Goal: Information Seeking & Learning: Compare options

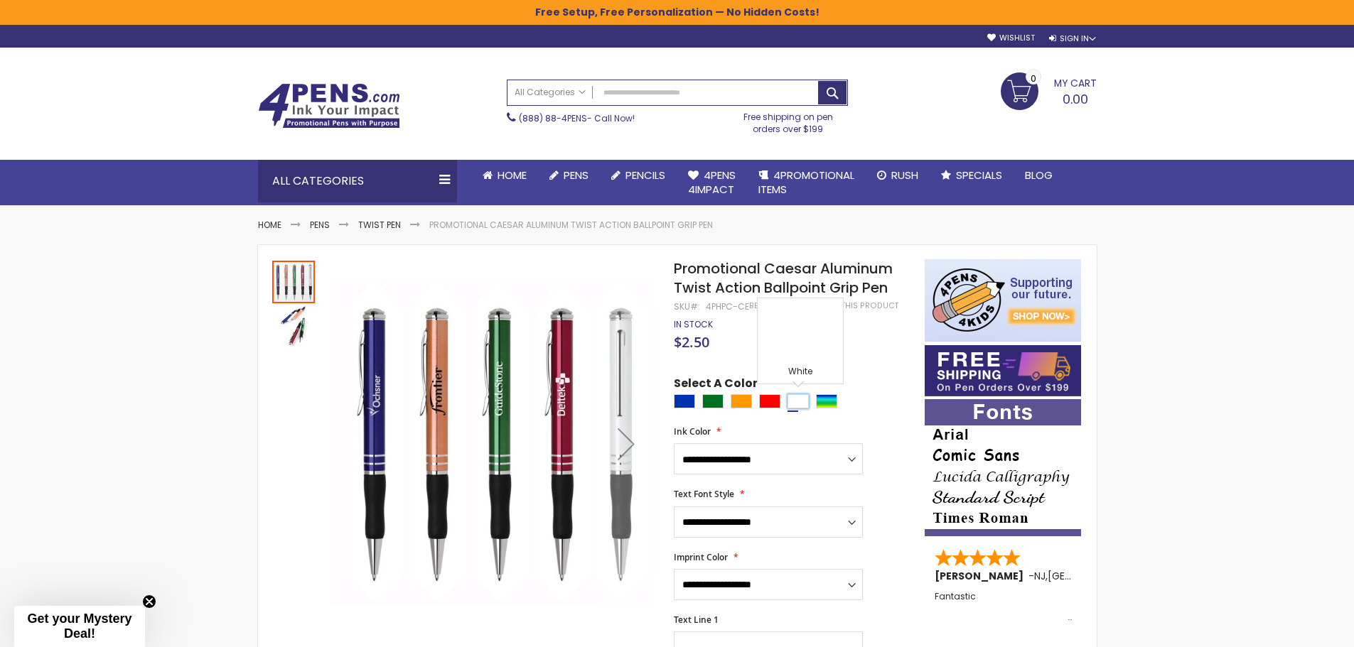
click at [799, 396] on div "White" at bounding box center [797, 401] width 21 height 14
type input "****"
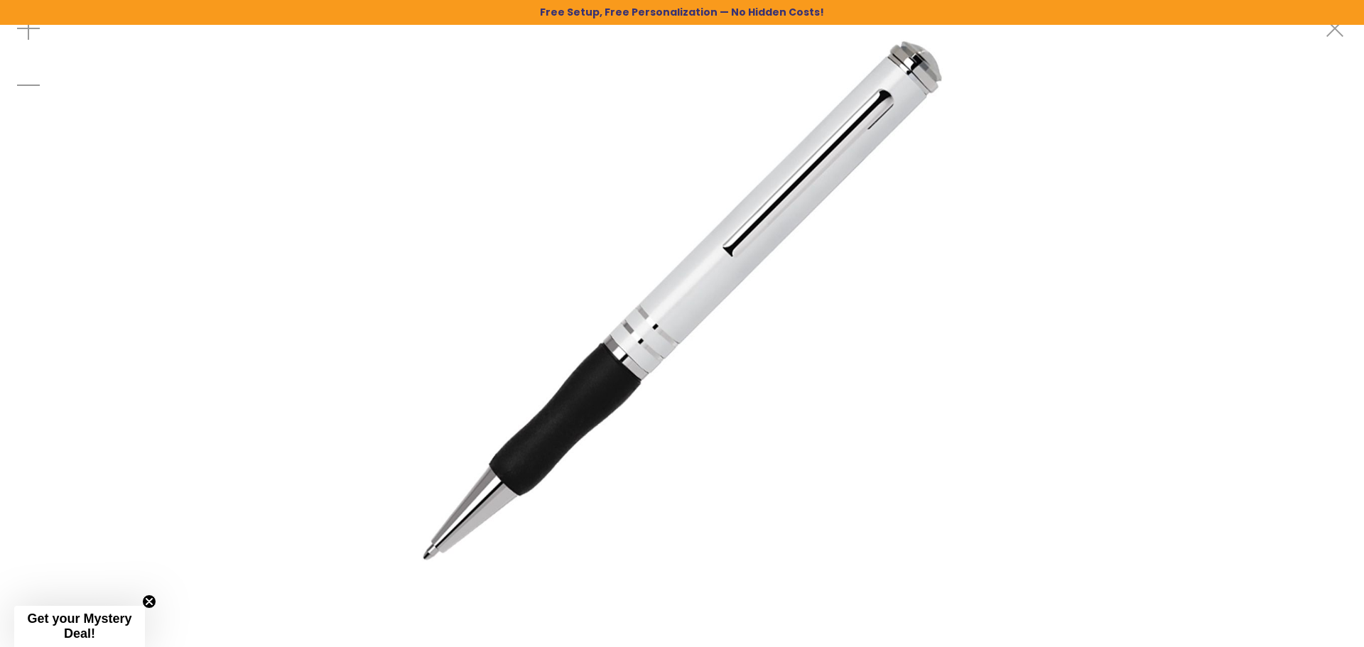
drag, startPoint x: 720, startPoint y: 274, endPoint x: 603, endPoint y: 178, distance: 151.9
click at [600, 184] on img at bounding box center [683, 301] width 602 height 602
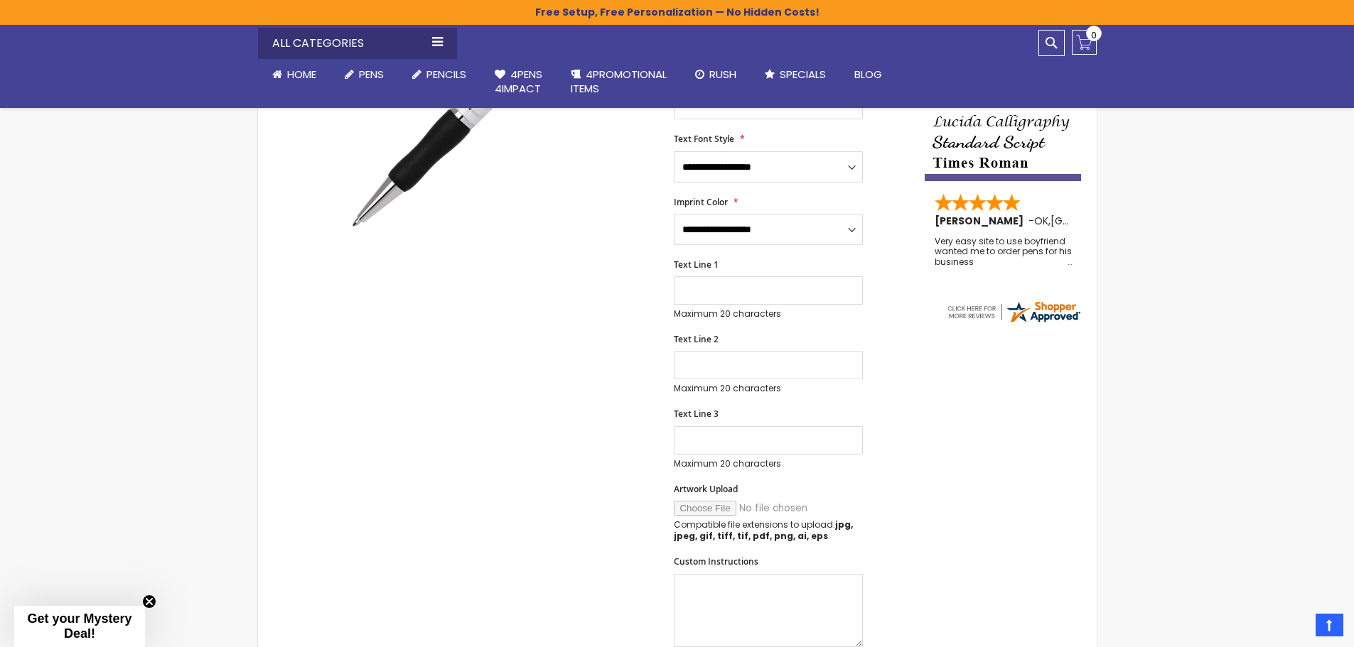
scroll to position [568, 0]
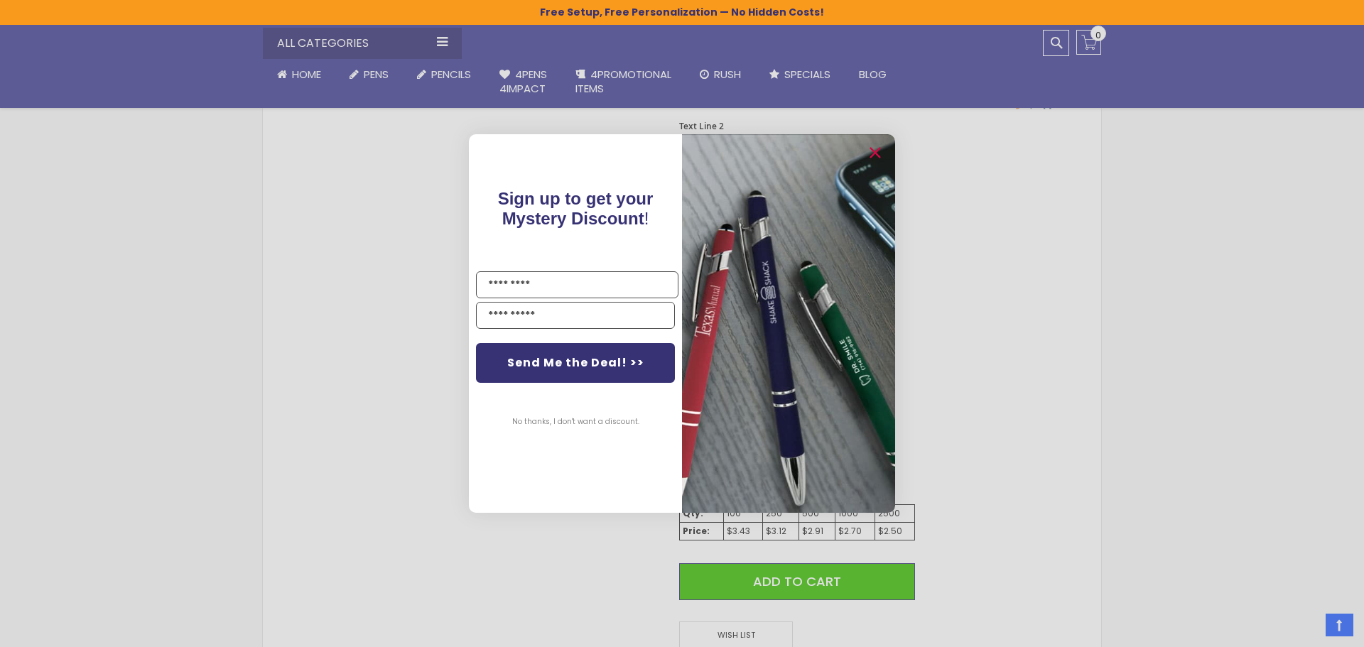
click at [1033, 381] on div "Close dialog Sign up to get your Mystery Discount ! Name Email Send Me the Deal…" at bounding box center [682, 323] width 1364 height 647
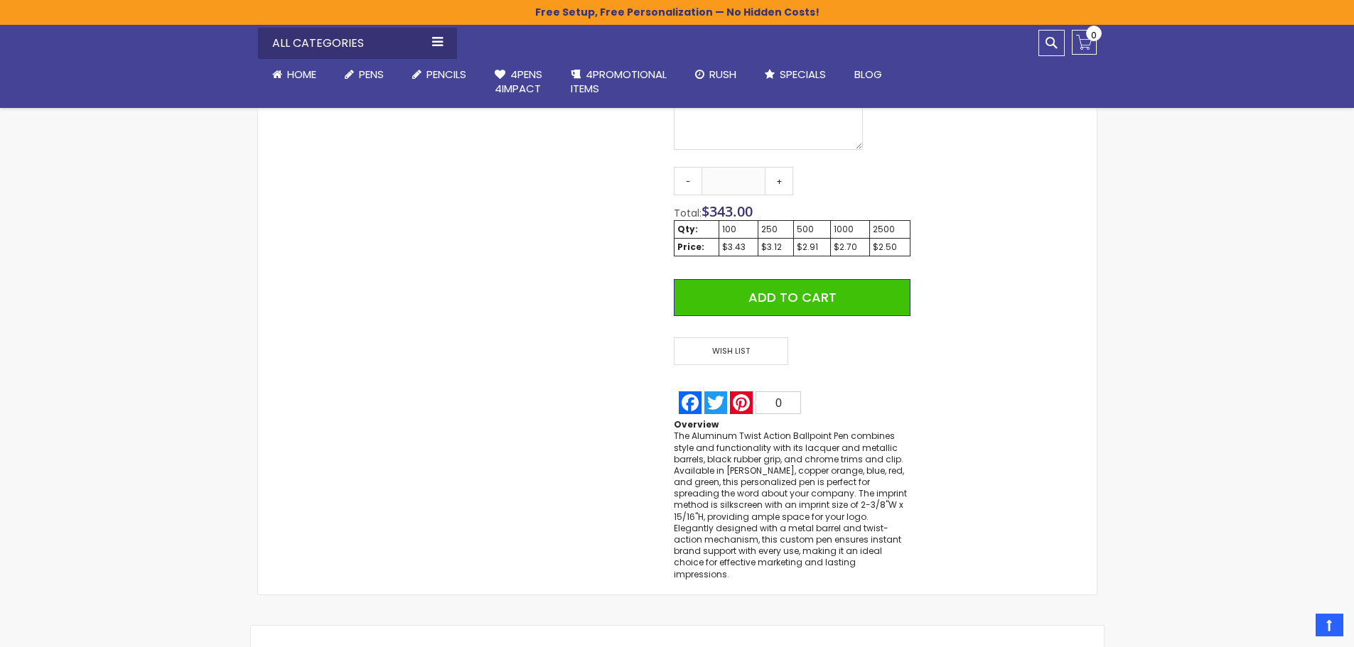
scroll to position [0, 0]
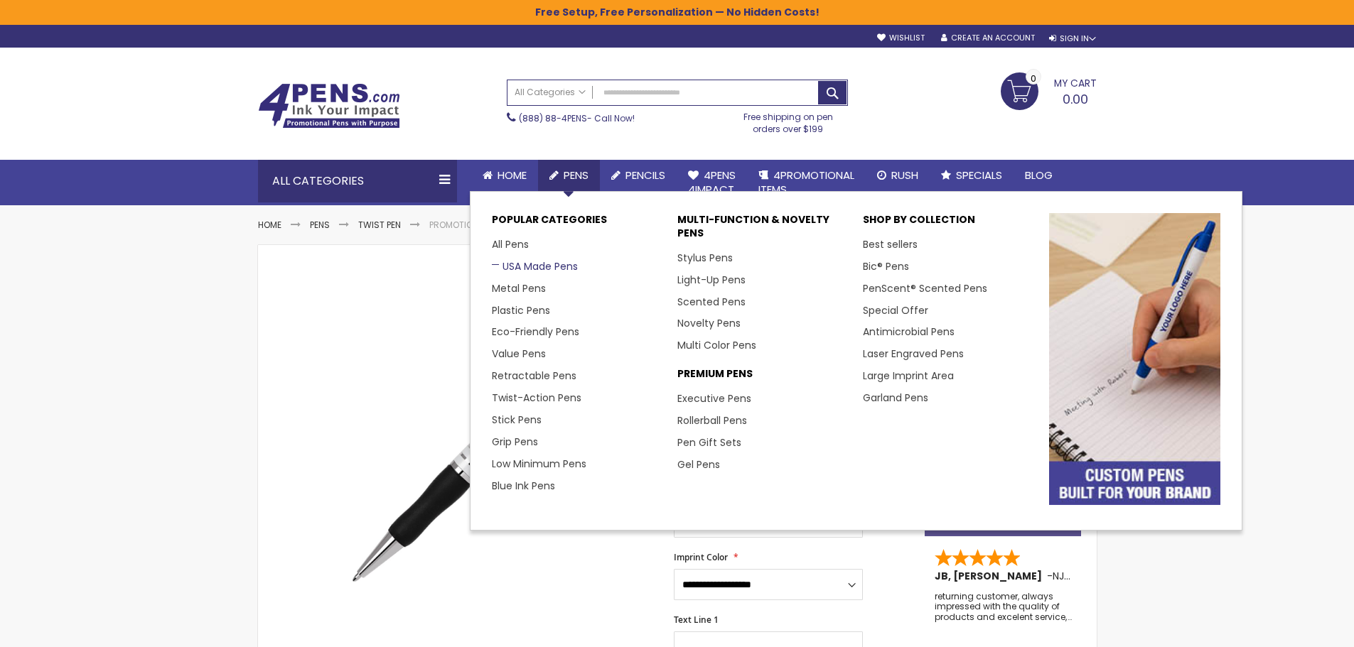
click at [561, 266] on link "USA Made Pens" at bounding box center [535, 266] width 86 height 14
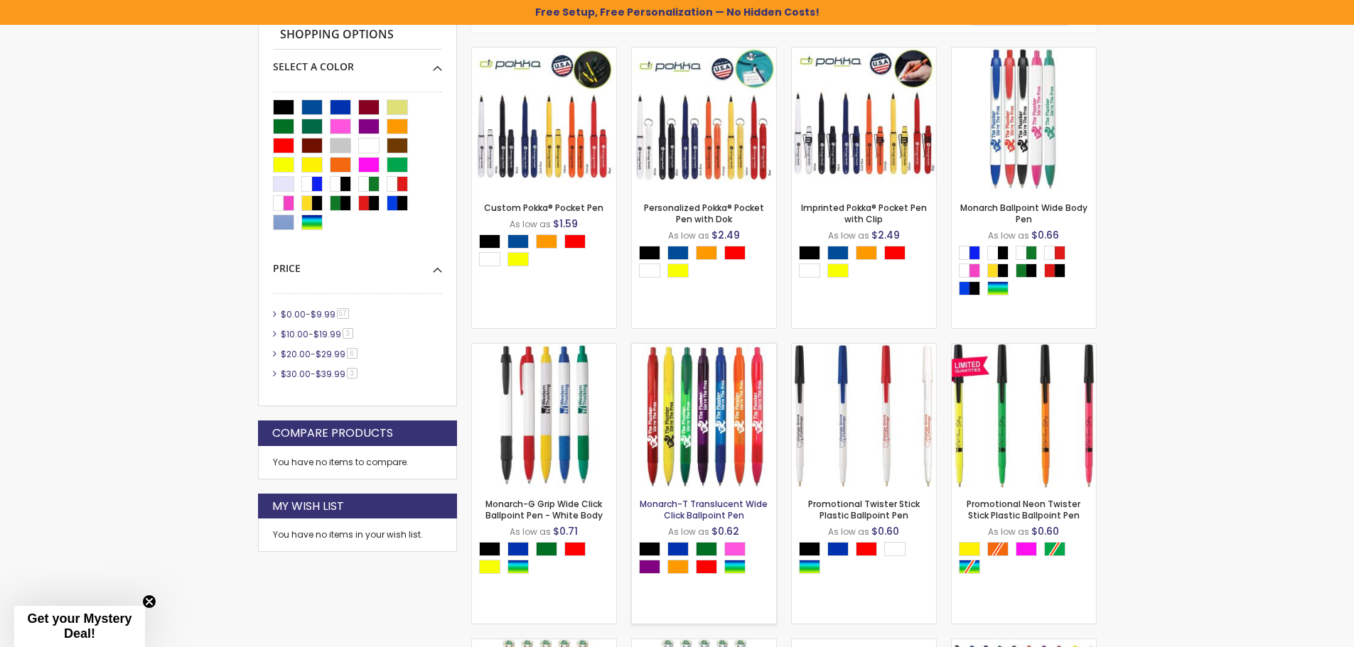
scroll to position [711, 0]
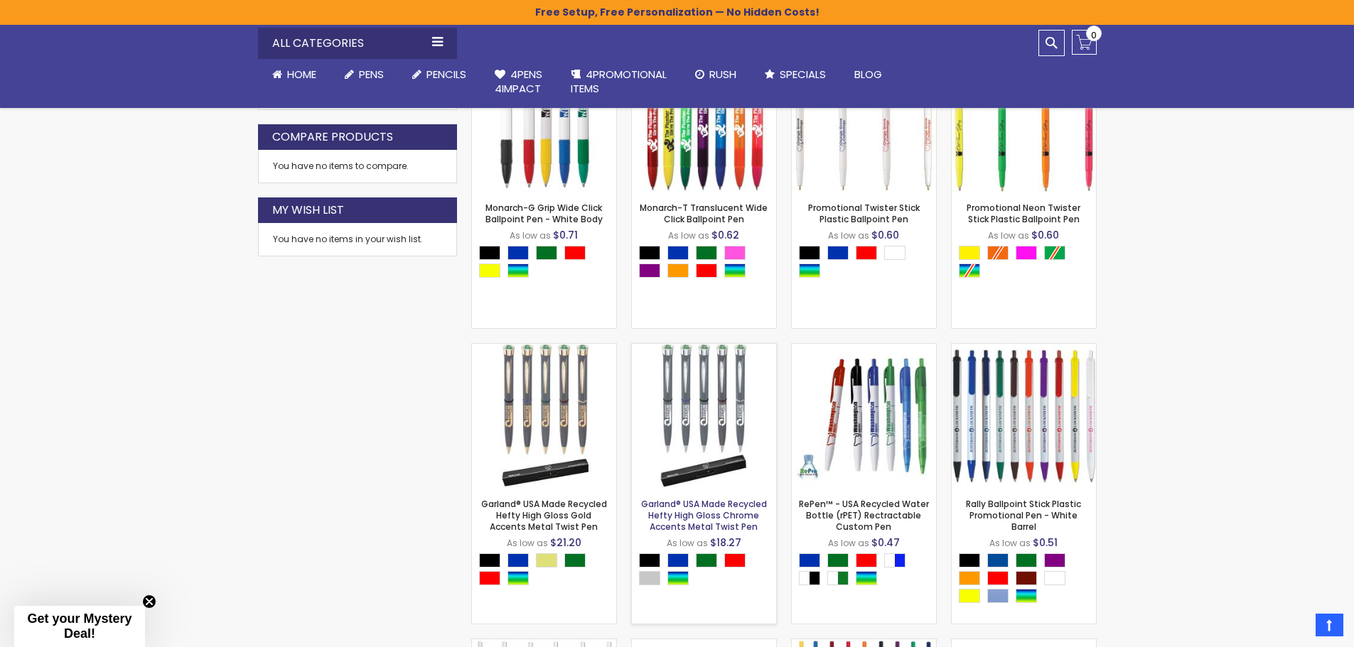
click at [718, 515] on link "Garland® USA Made Recycled Hefty High Gloss Chrome Accents Metal Twist Pen" at bounding box center [704, 515] width 126 height 35
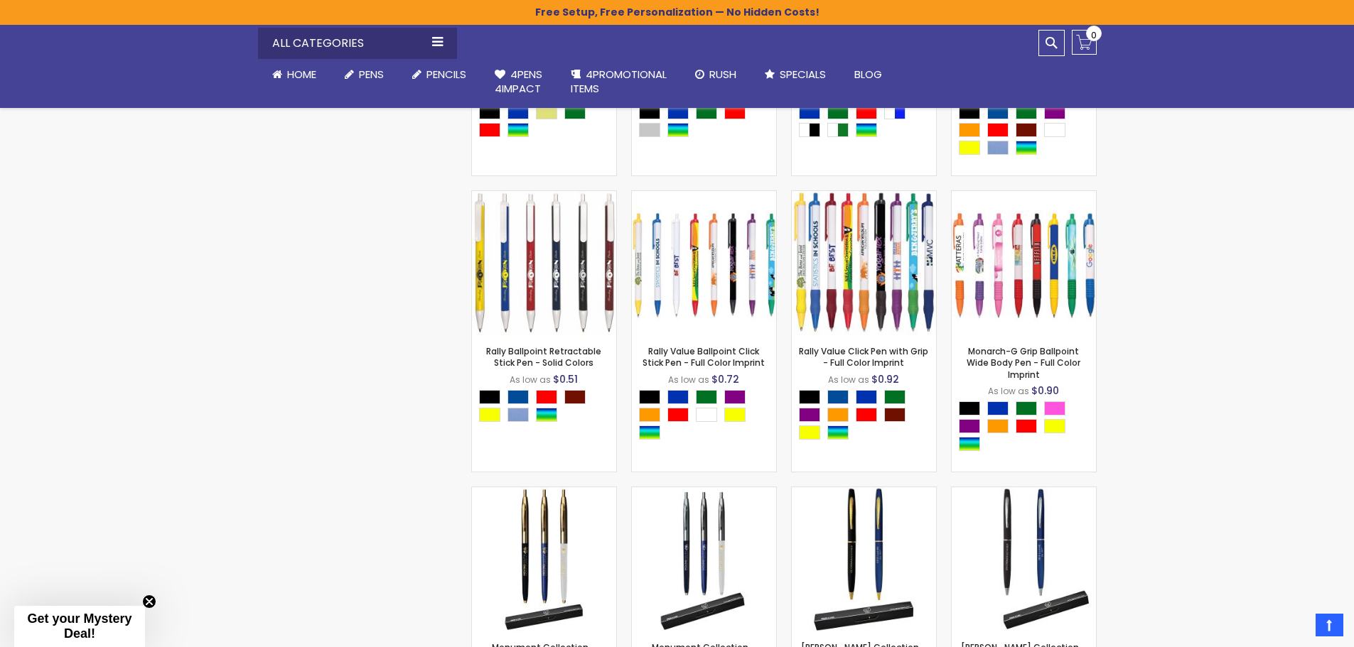
scroll to position [1279, 0]
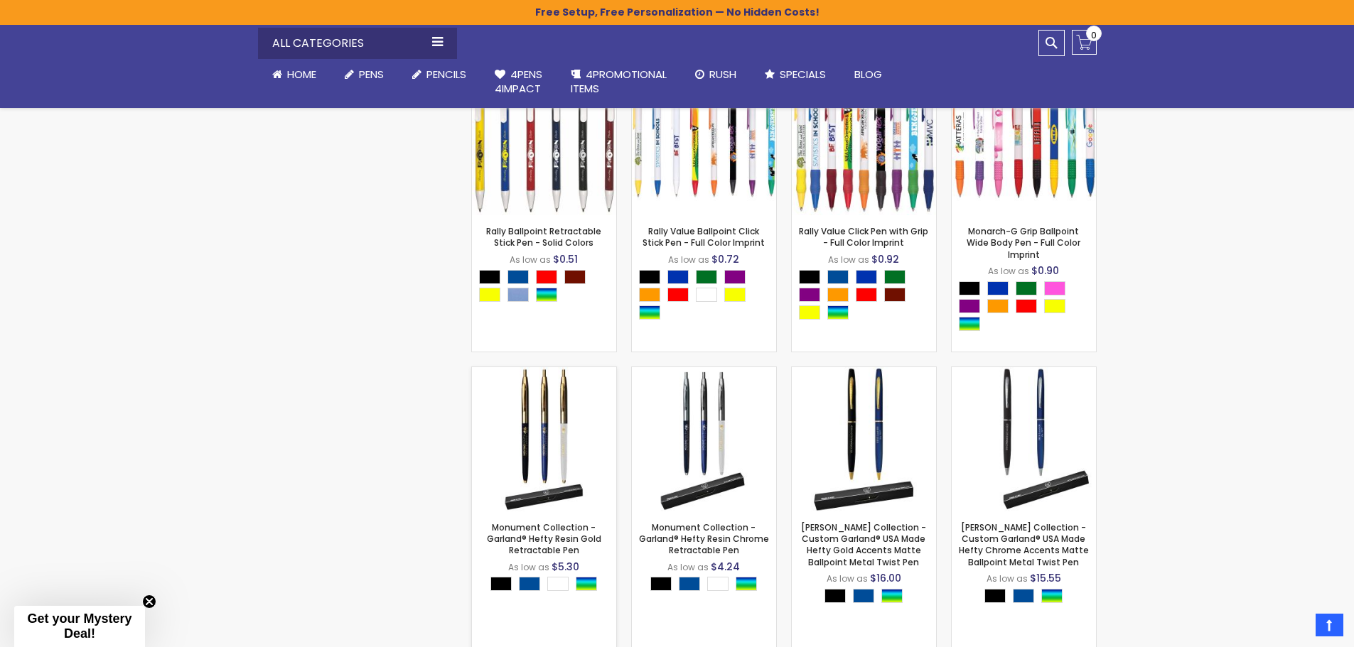
click at [495, 442] on img at bounding box center [544, 439] width 144 height 144
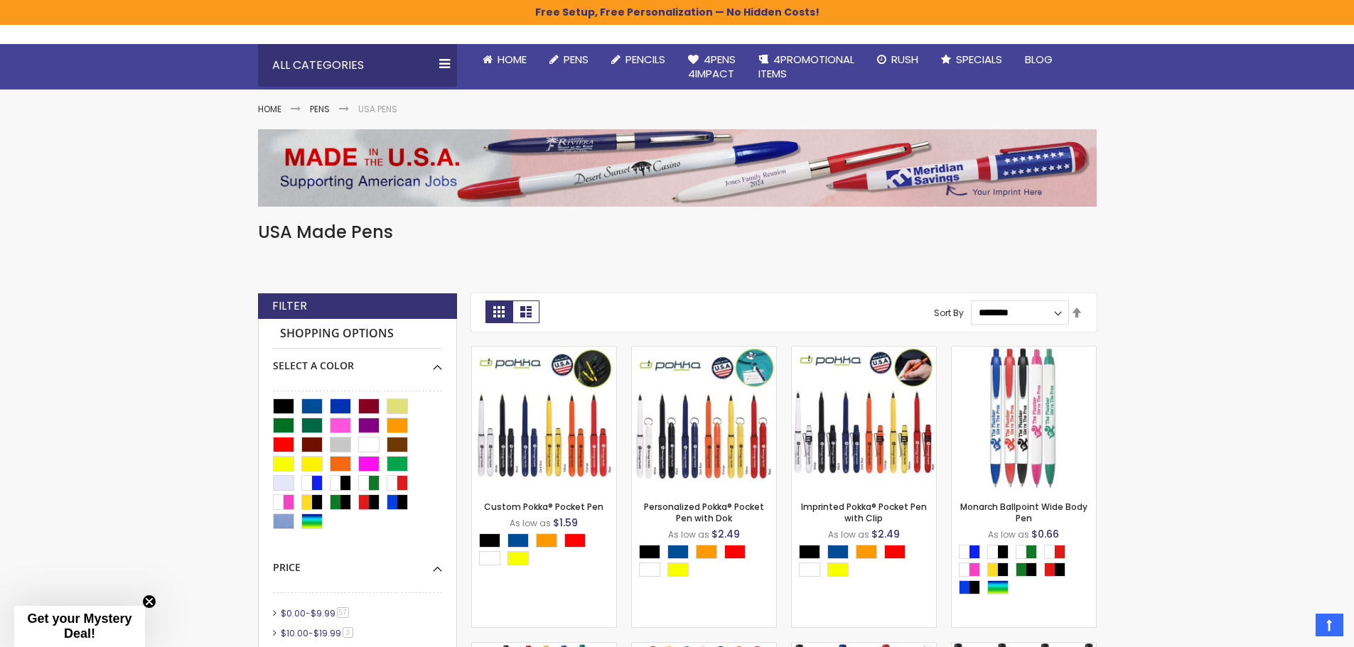
scroll to position [0, 0]
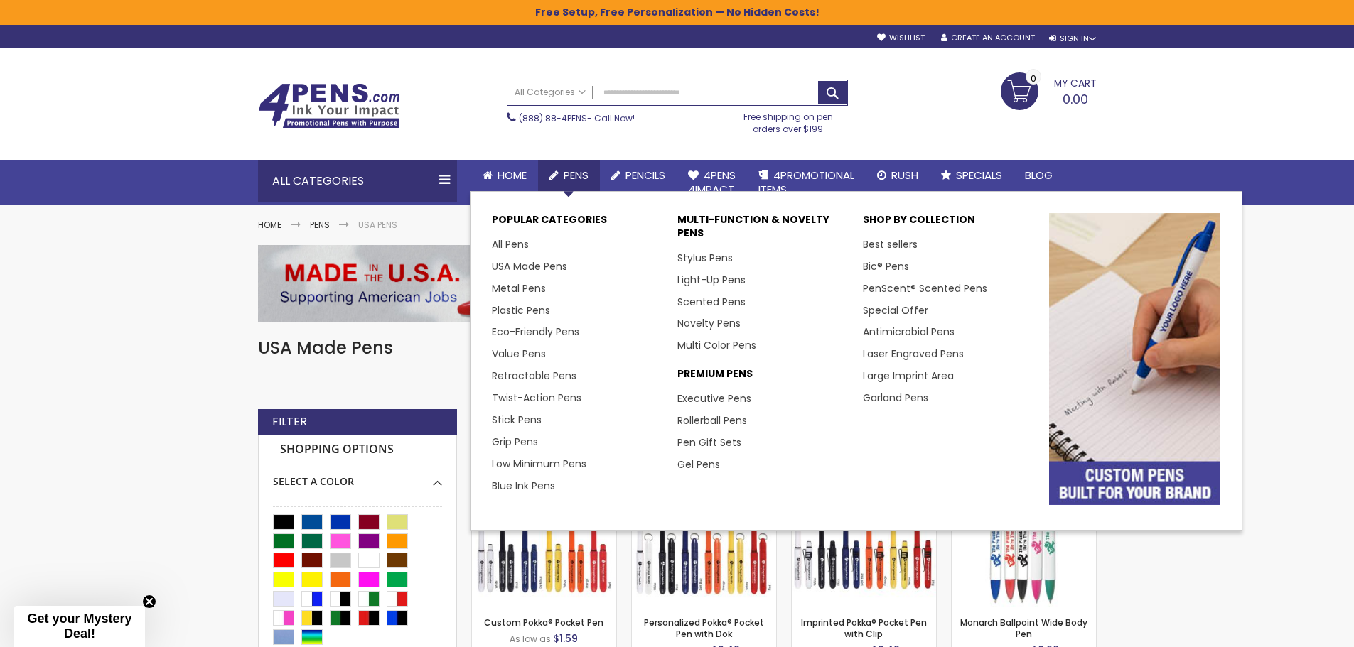
click at [703, 391] on li "Executive Pens" at bounding box center [762, 399] width 171 height 22
click at [703, 395] on link "Executive Pens" at bounding box center [719, 399] width 85 height 14
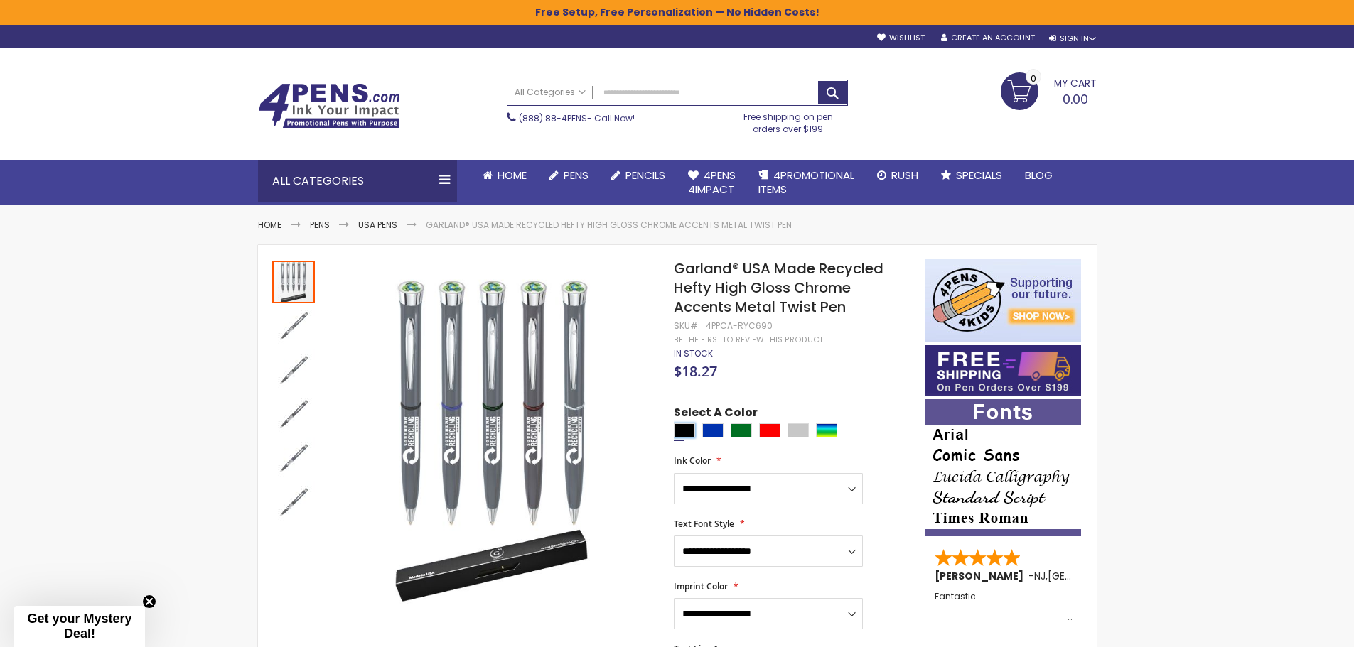
drag, startPoint x: 681, startPoint y: 426, endPoint x: 693, endPoint y: 426, distance: 11.4
click at [693, 426] on div "Black" at bounding box center [684, 430] width 21 height 14
type input "****"
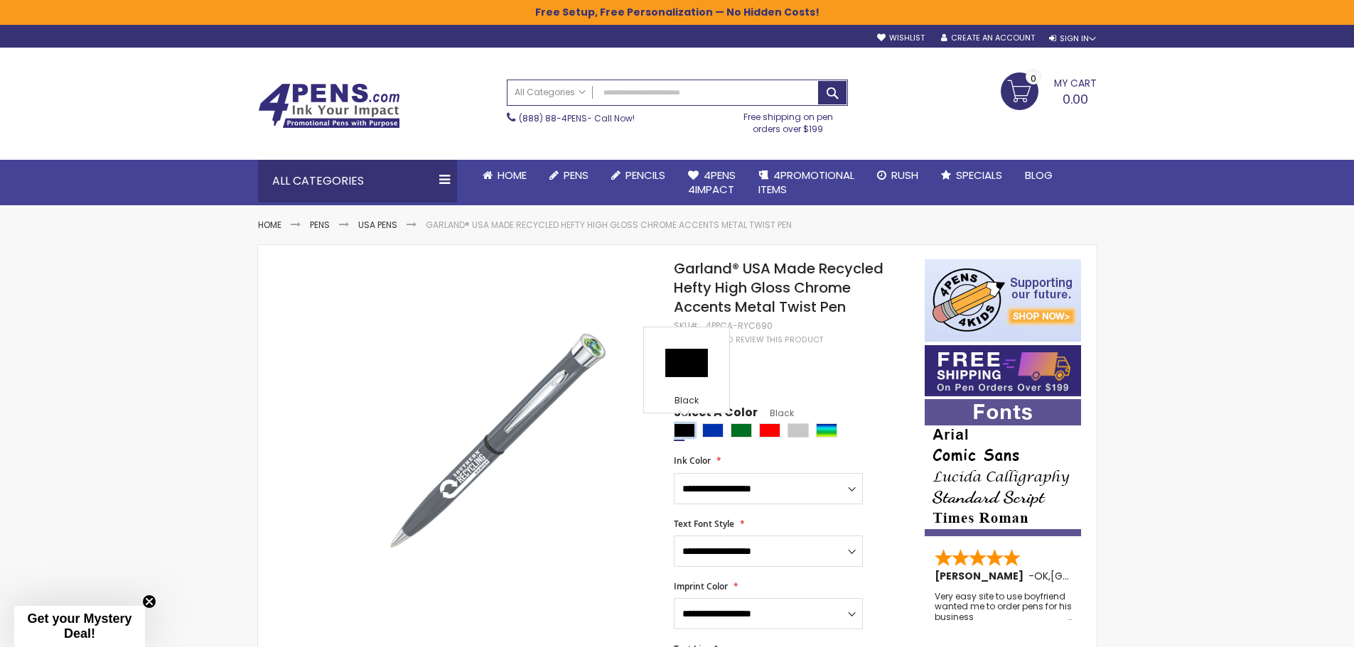
click at [692, 426] on div "Black" at bounding box center [684, 430] width 21 height 14
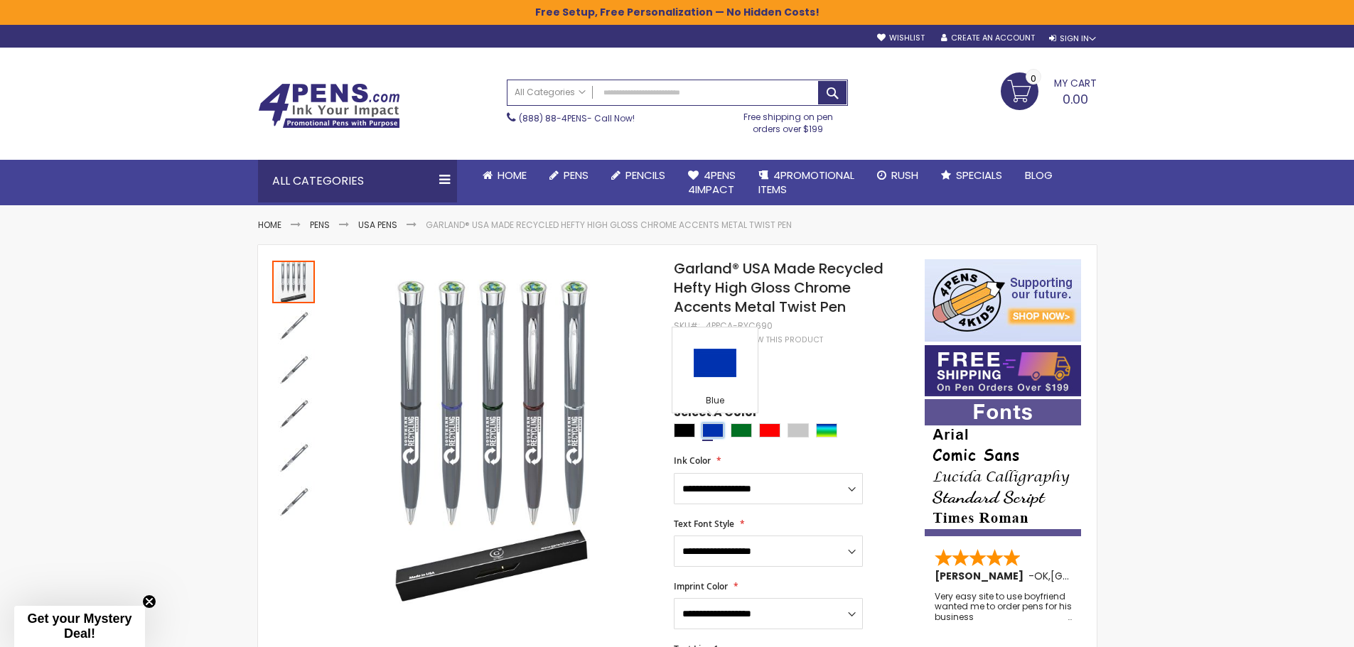
click at [716, 429] on div "Blue" at bounding box center [712, 430] width 21 height 14
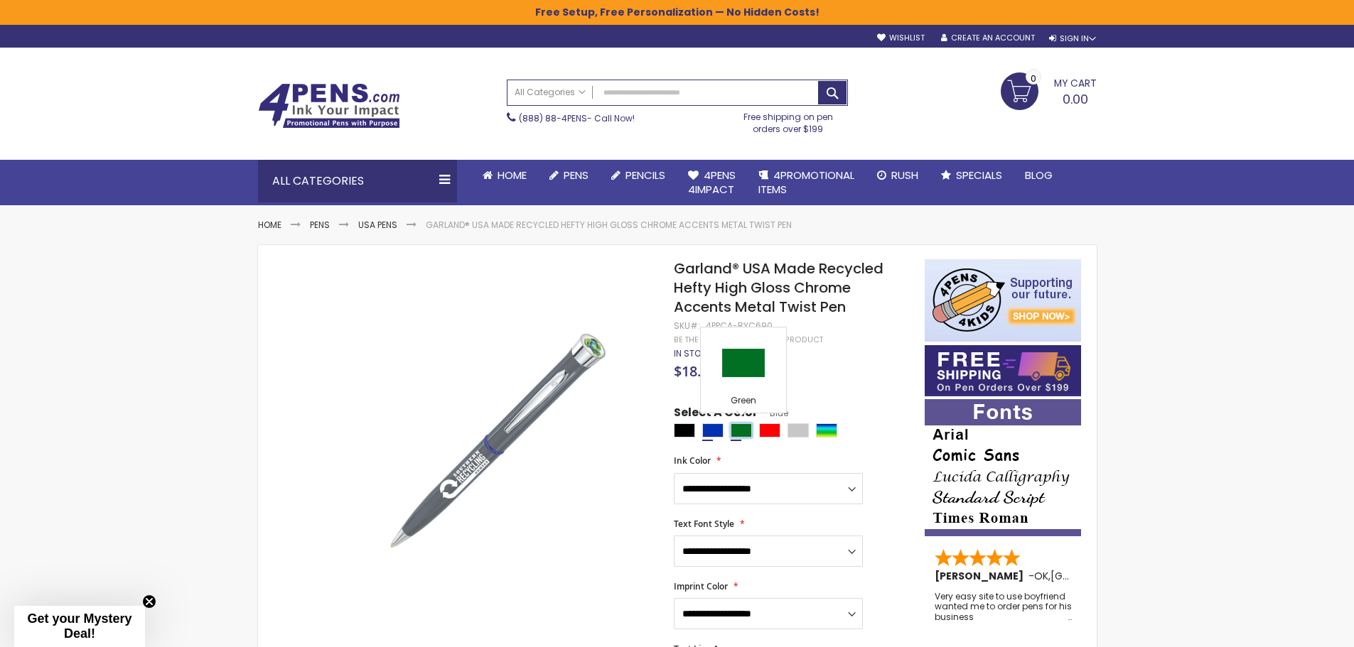
click at [743, 432] on div "Green" at bounding box center [740, 430] width 21 height 14
click at [763, 430] on div "Red" at bounding box center [769, 430] width 21 height 14
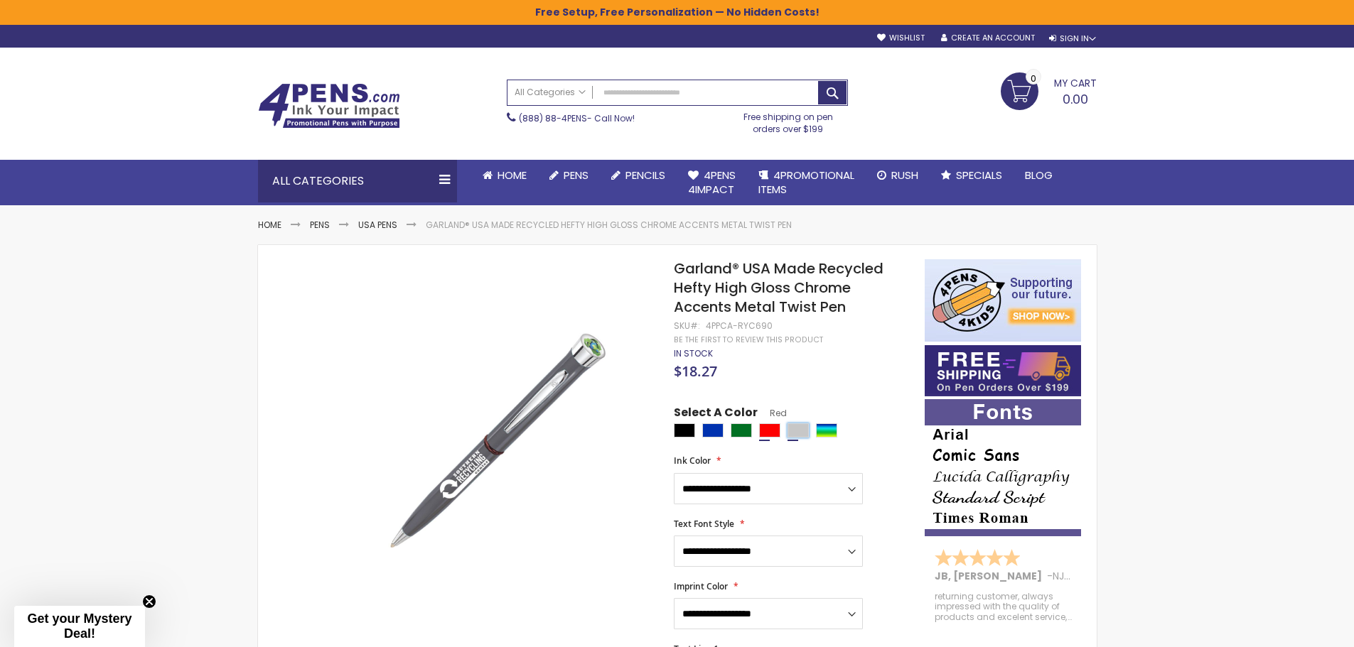
click at [792, 436] on div "Silver" at bounding box center [797, 430] width 21 height 14
type input "****"
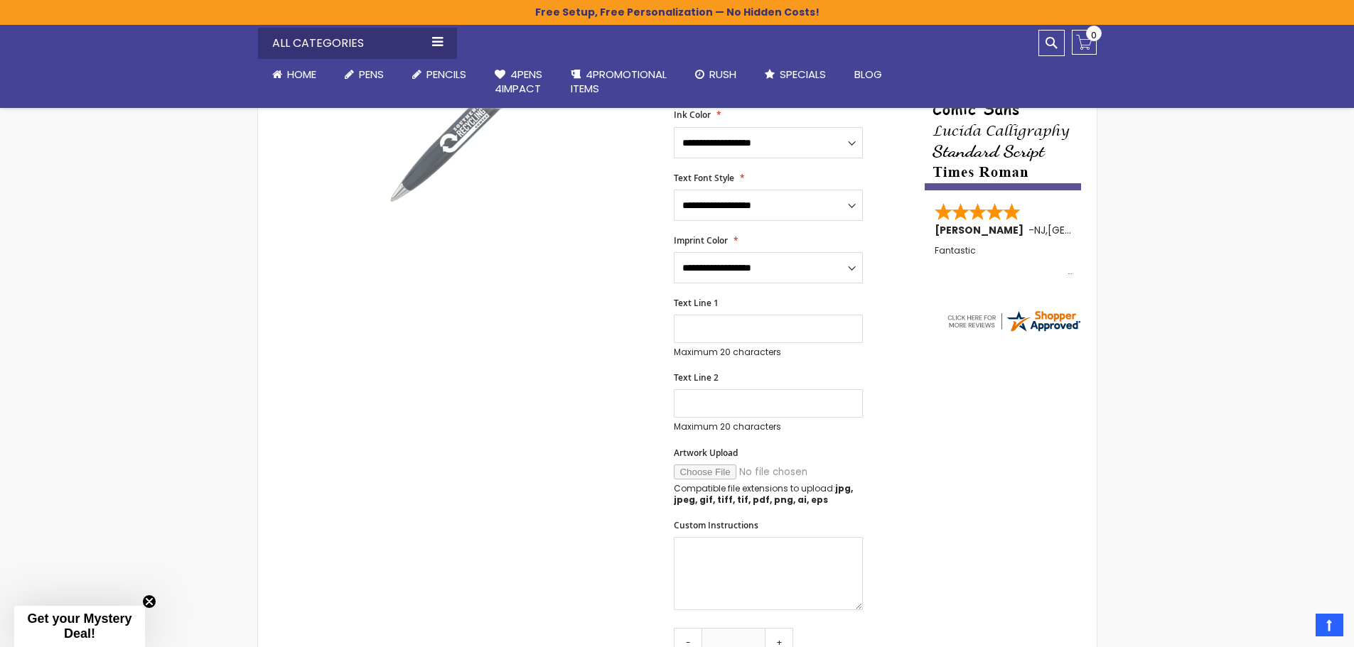
scroll to position [142, 0]
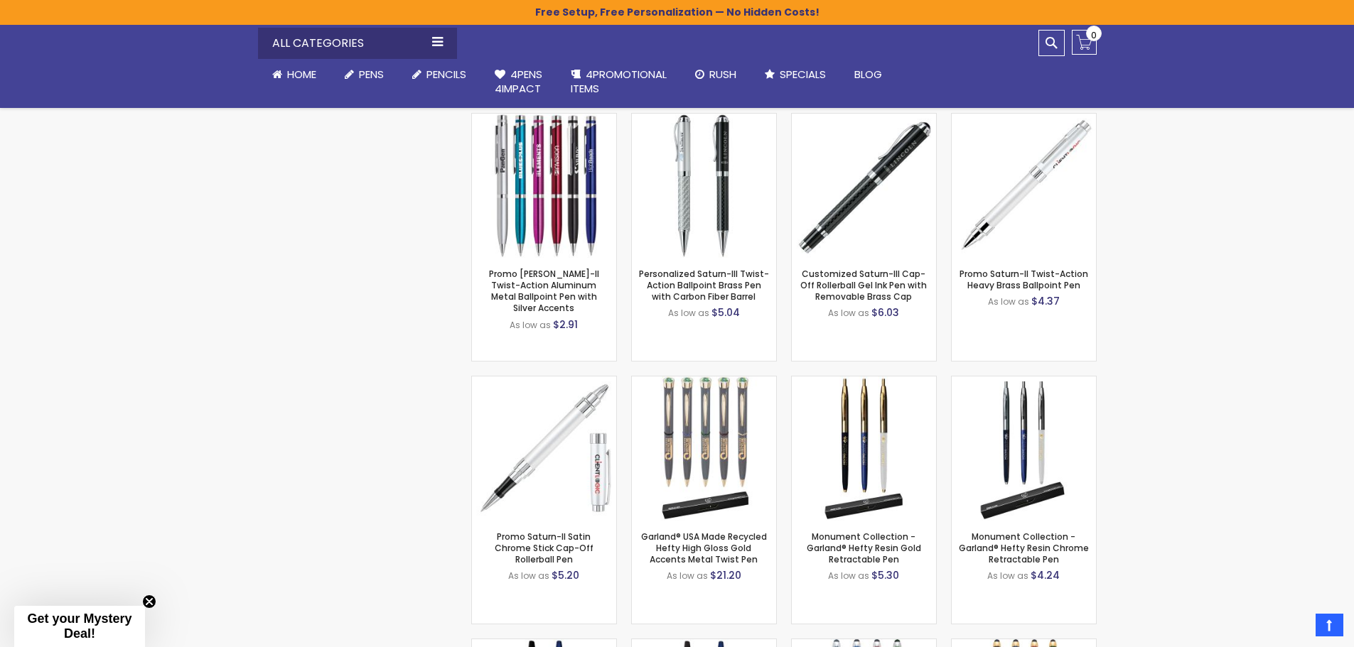
scroll to position [1066, 0]
click at [552, 537] on link "Promo Saturn-II Satin Chrome Stick Cap-Off Rollerball Pen" at bounding box center [544, 546] width 99 height 35
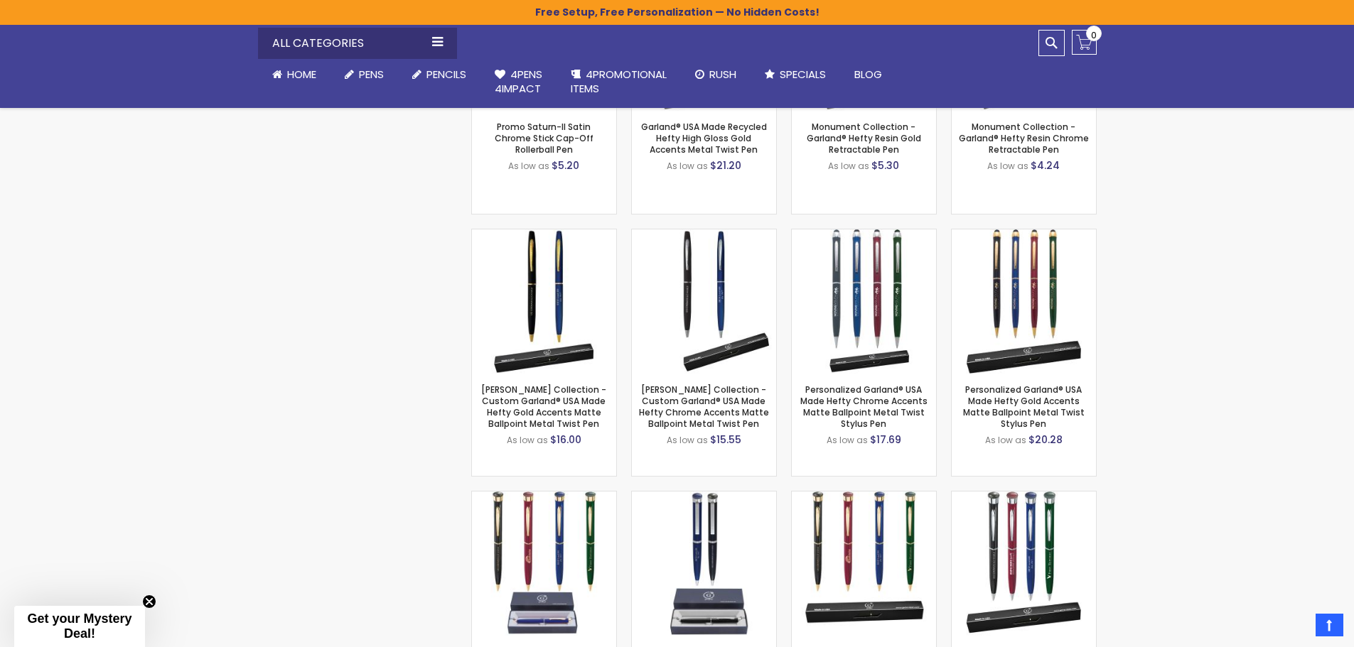
scroll to position [1563, 0]
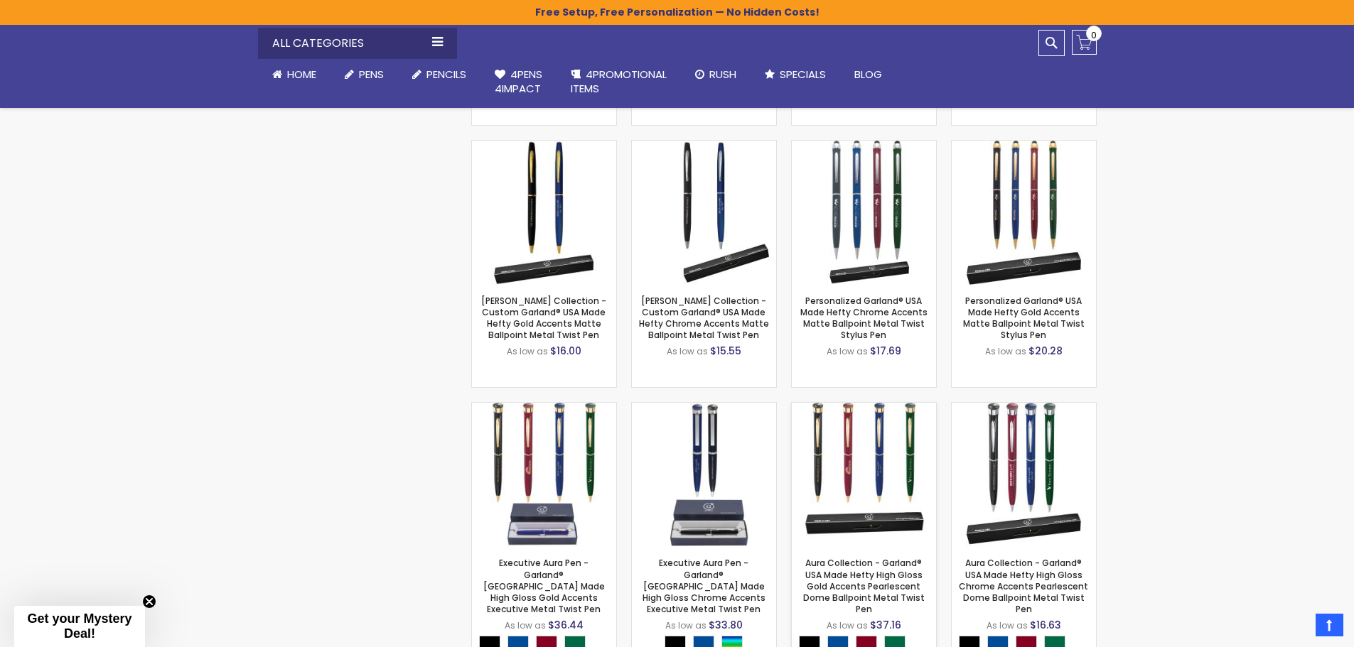
click at [888, 444] on img at bounding box center [864, 475] width 144 height 144
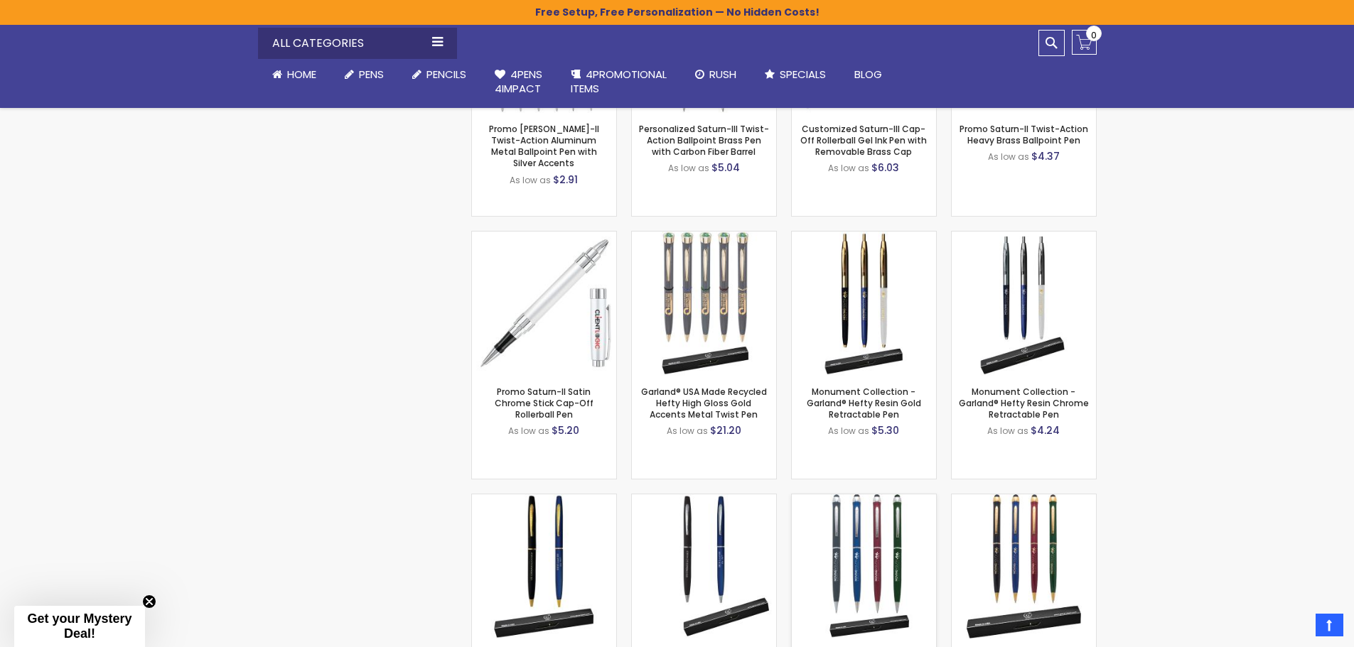
scroll to position [1208, 0]
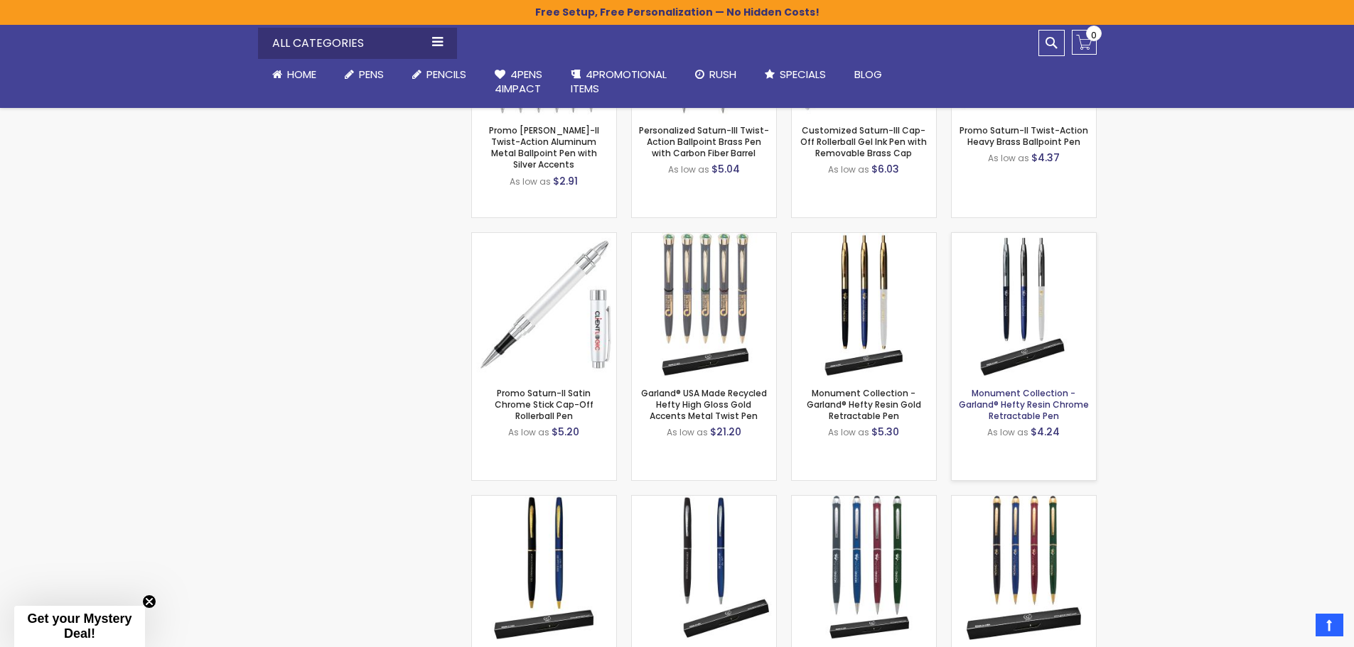
click at [1018, 405] on link "Monument Collection - Garland® Hefty Resin Chrome Retractable Pen" at bounding box center [1024, 404] width 130 height 35
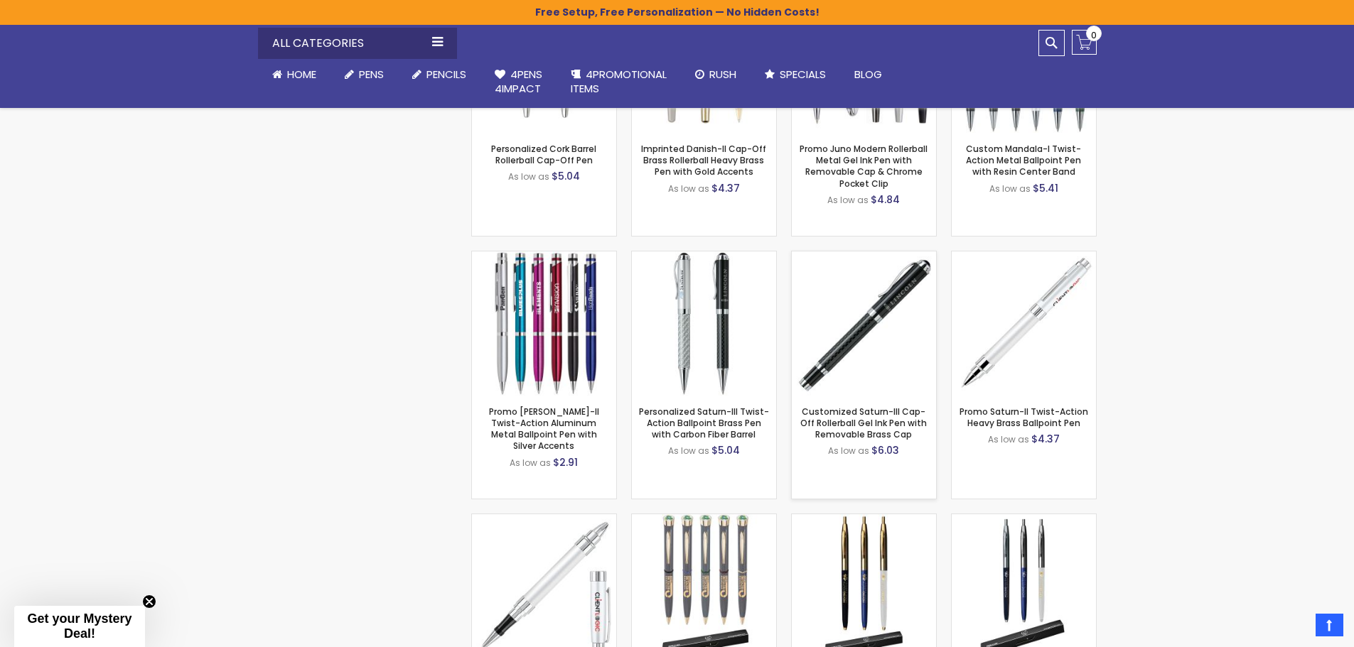
scroll to position [924, 0]
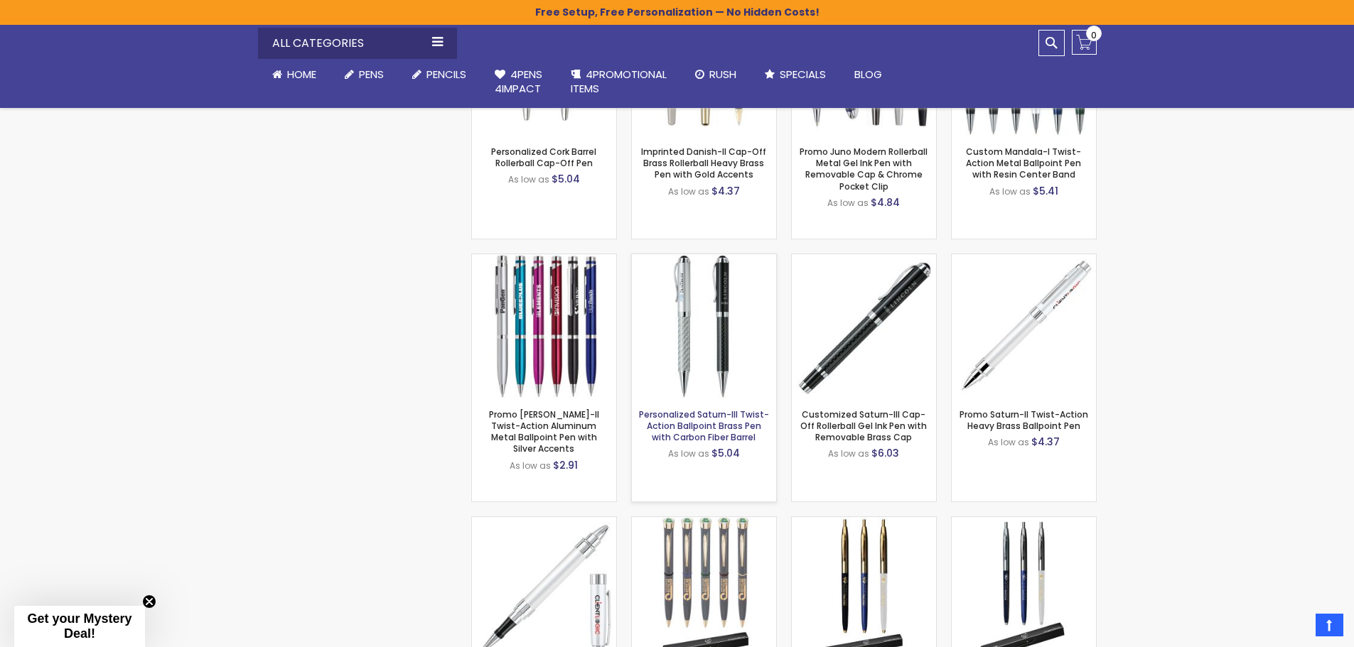
click at [723, 431] on link "Personalized Saturn-III Twist-Action Ballpoint Brass Pen with Carbon Fiber Barr…" at bounding box center [704, 426] width 130 height 35
click at [1013, 423] on link "Promo Saturn-II Twist-Action Heavy Brass Ballpoint Pen" at bounding box center [1023, 420] width 129 height 23
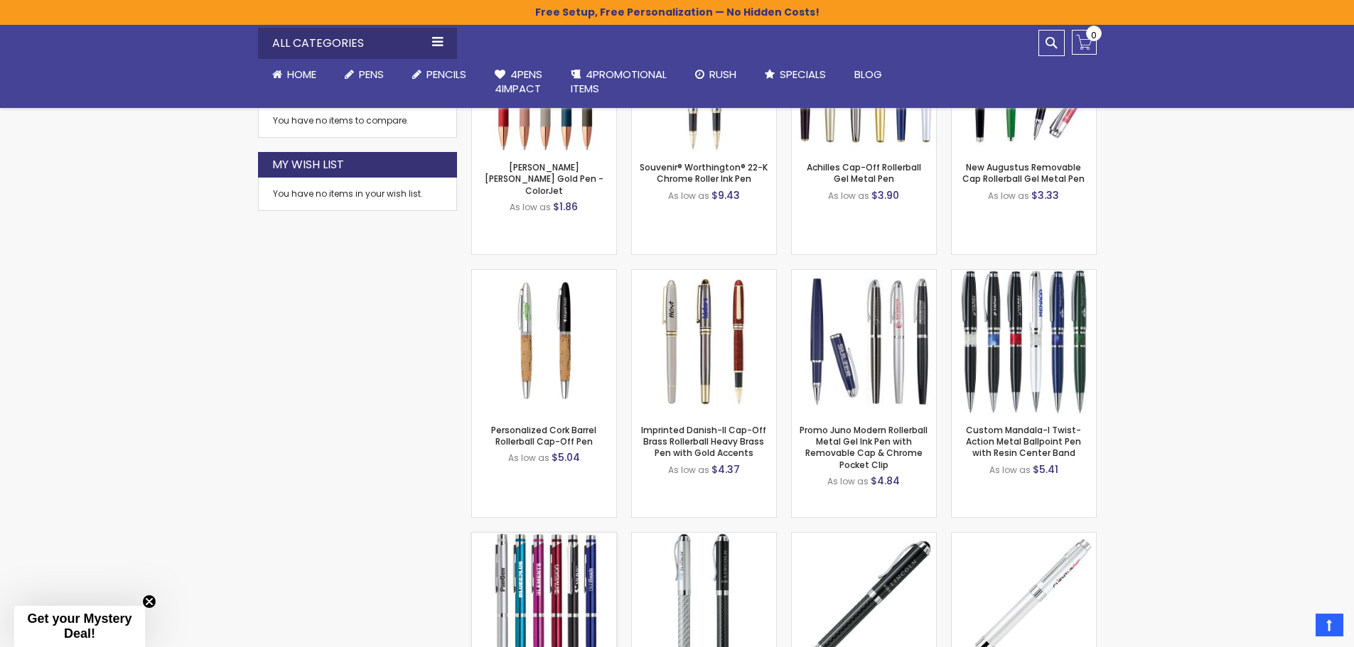
scroll to position [639, 0]
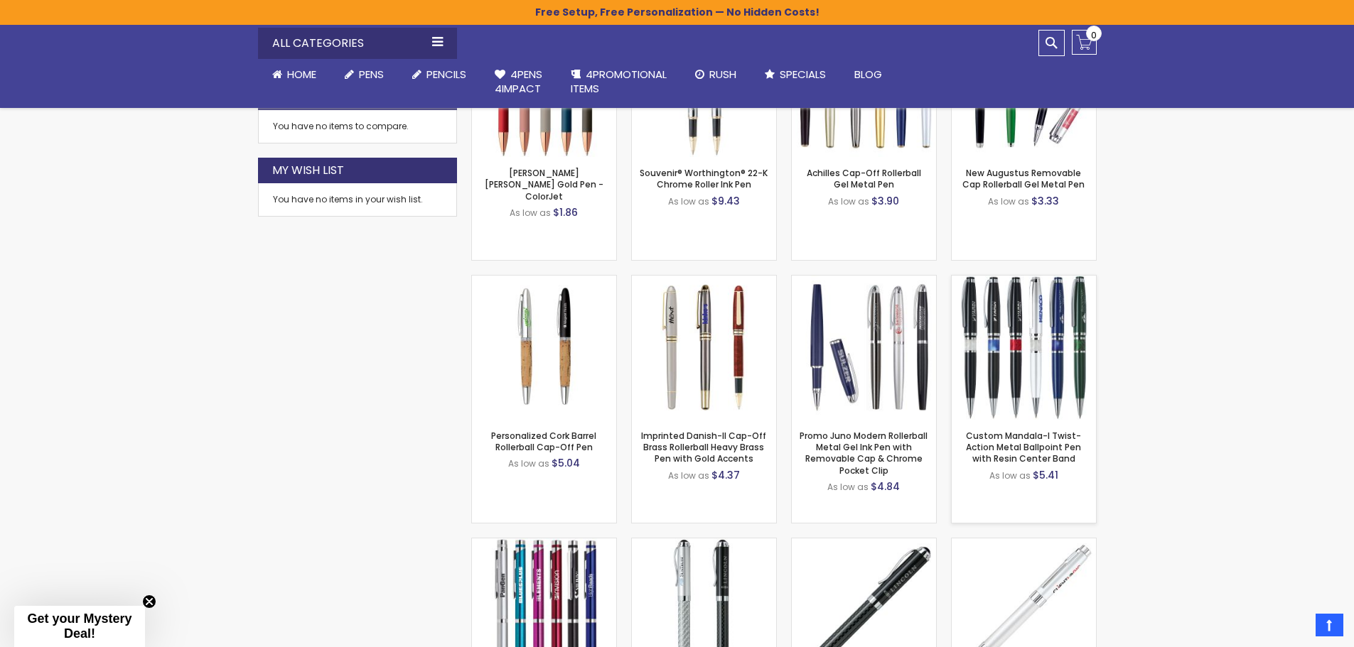
click at [992, 327] on img at bounding box center [1023, 348] width 144 height 144
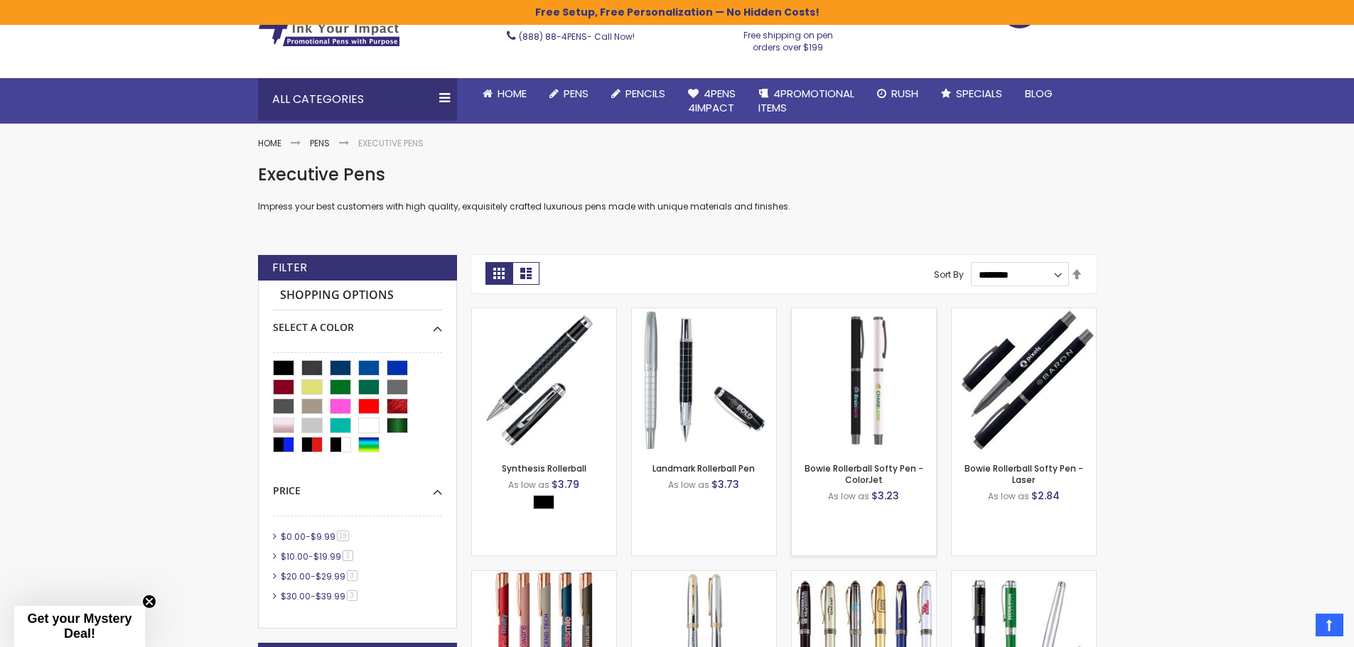
scroll to position [0, 0]
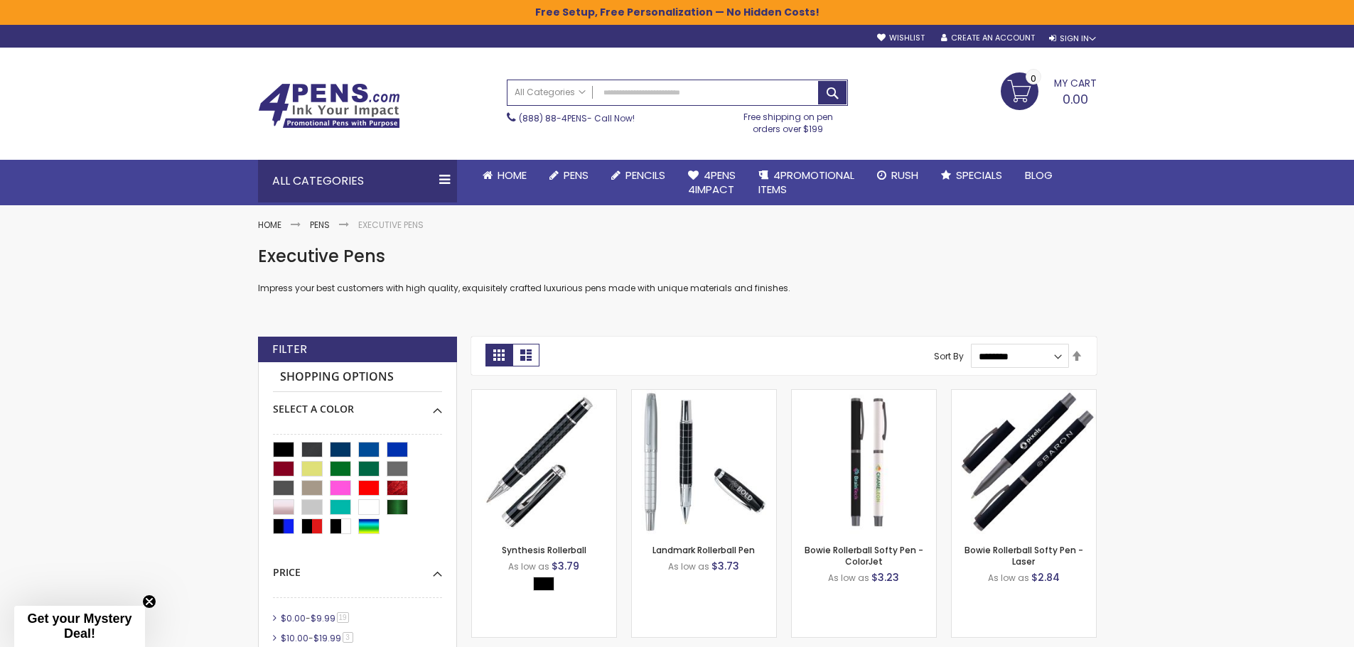
drag, startPoint x: 979, startPoint y: 181, endPoint x: 175, endPoint y: 129, distance: 806.1
click at [175, 129] on div "Toggle Nav Search All Categories All Categories Pens Plastic Pens Metal Pens Gr…" at bounding box center [677, 127] width 1354 height 158
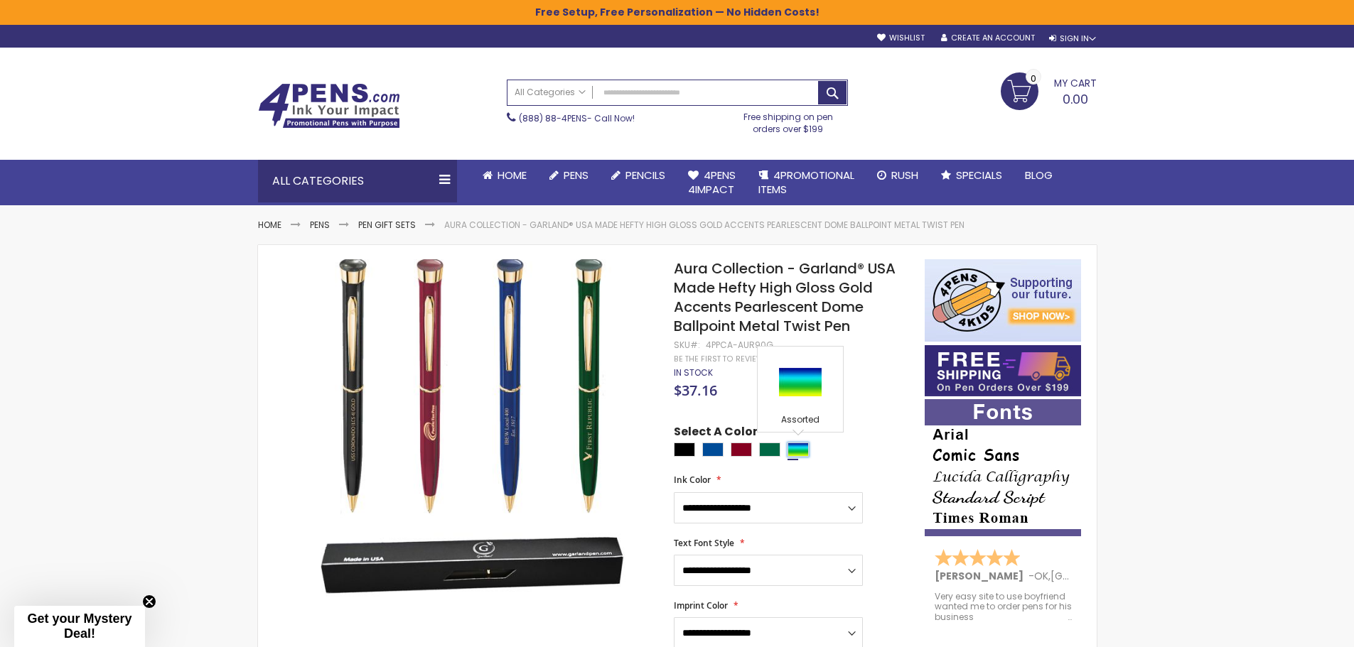
click at [804, 450] on div "Assorted" at bounding box center [797, 450] width 21 height 14
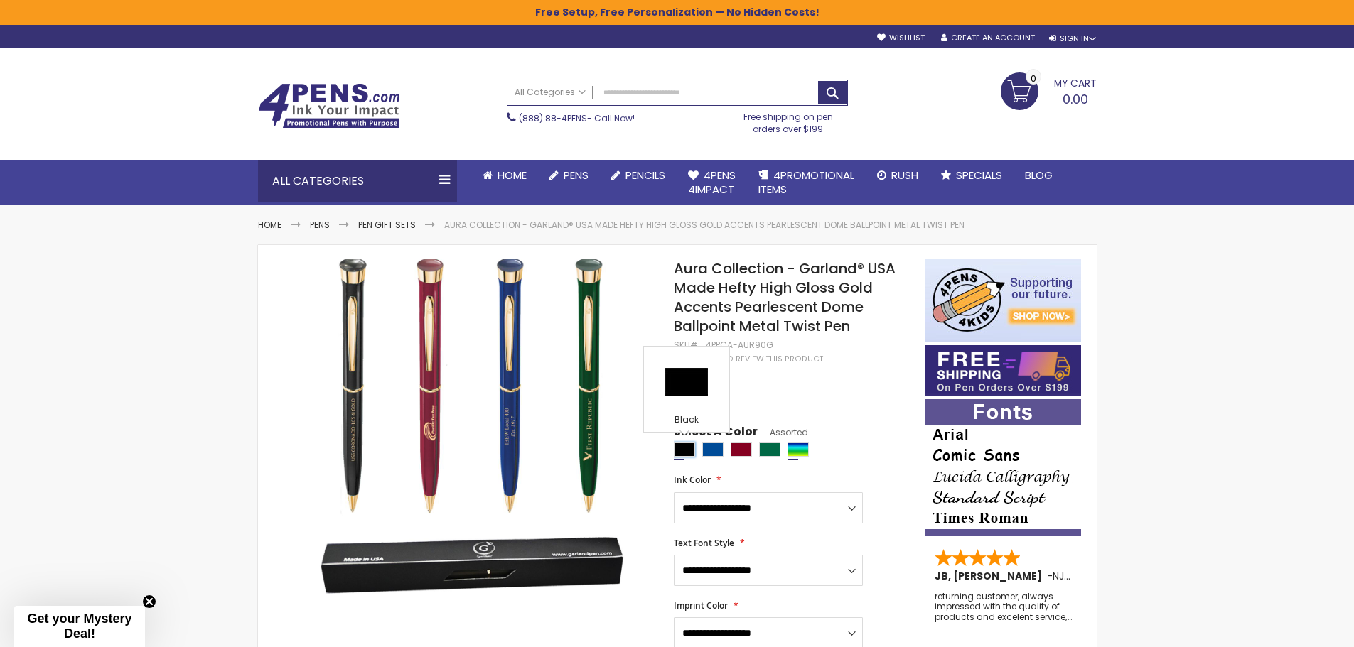
click at [693, 453] on div "Black" at bounding box center [684, 450] width 21 height 14
type input "****"
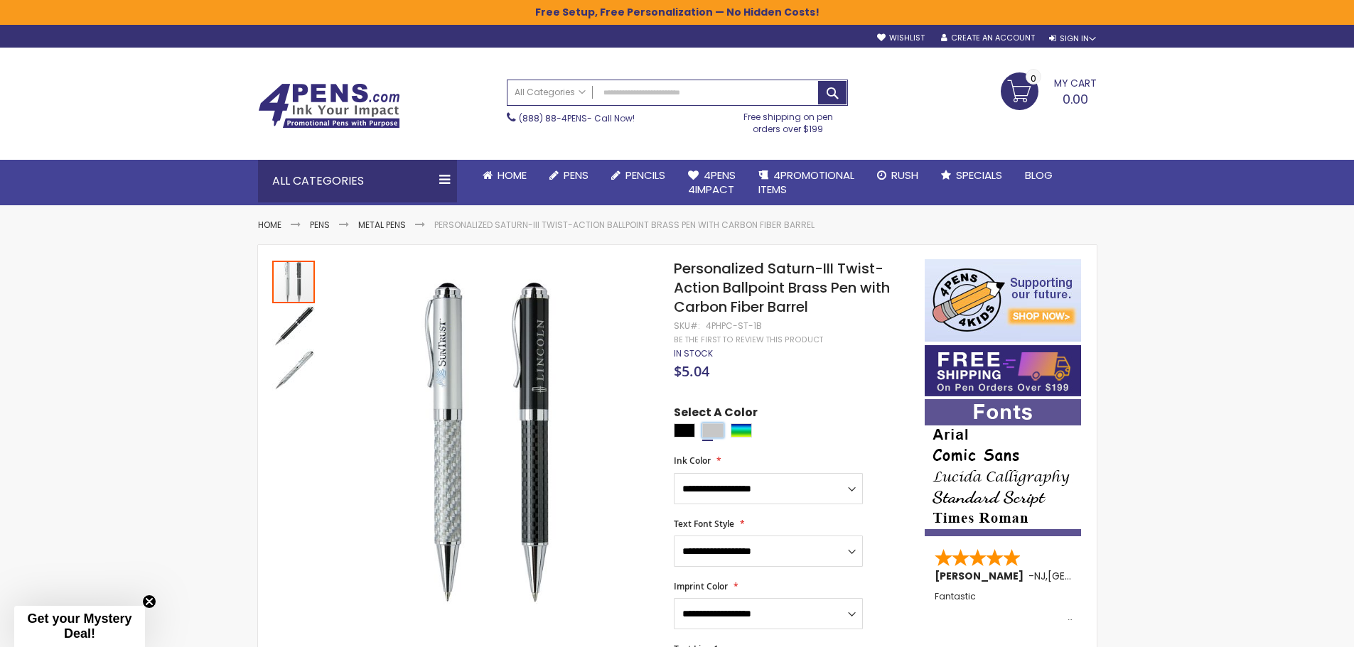
click at [707, 424] on div "Silver" at bounding box center [712, 430] width 21 height 14
type input "****"
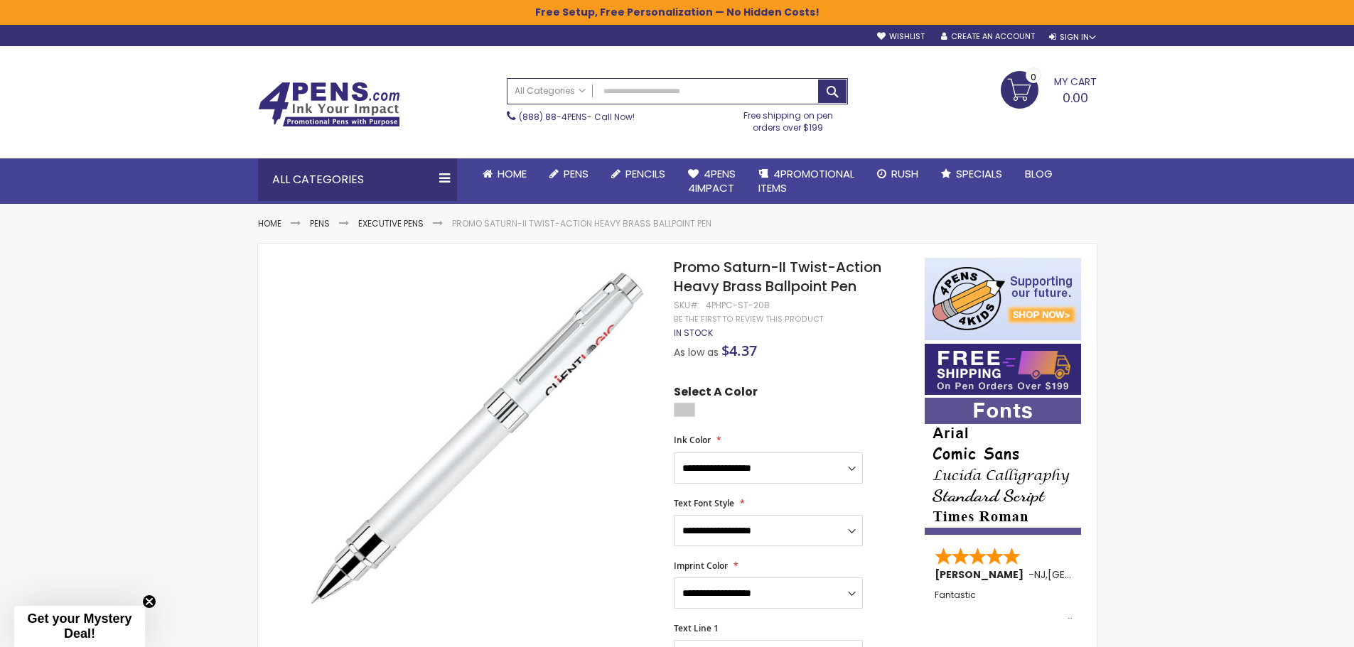
scroll to position [142, 0]
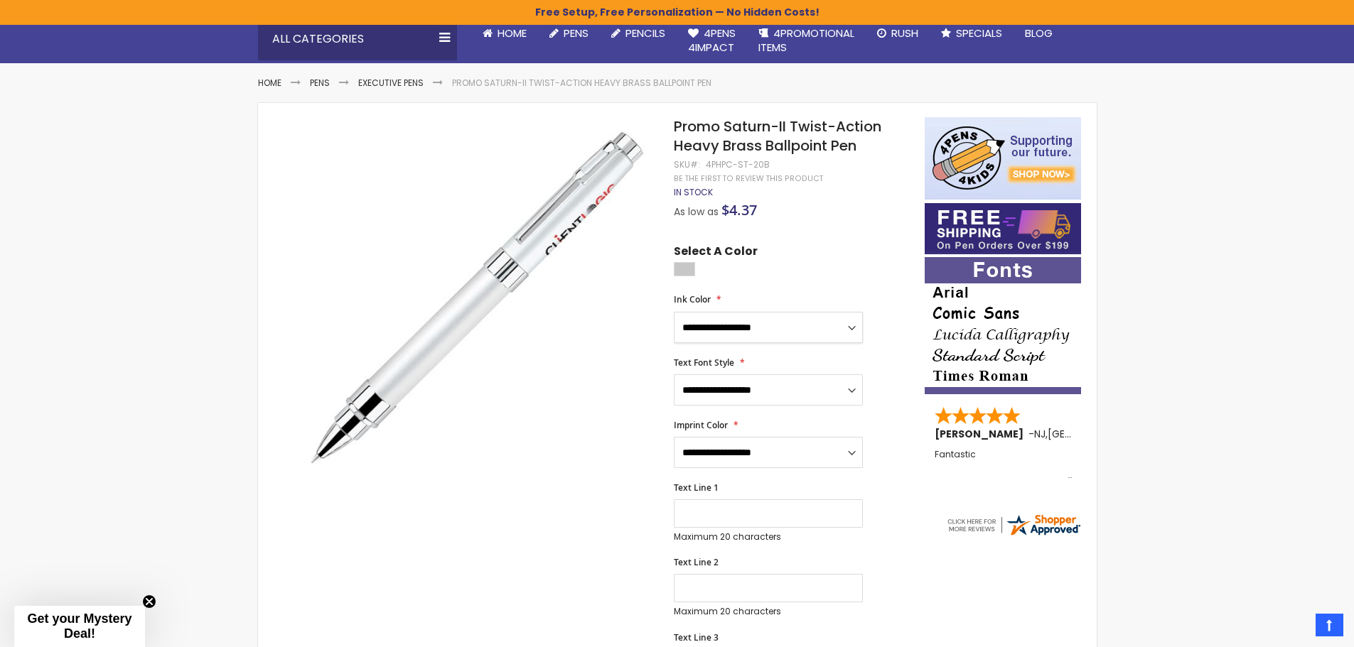
click at [772, 312] on select "**********" at bounding box center [768, 327] width 189 height 31
select select "*****"
click at [674, 312] on select "**********" at bounding box center [768, 327] width 189 height 31
click at [746, 387] on select "**********" at bounding box center [768, 389] width 189 height 31
click at [863, 244] on div "Select A Color" at bounding box center [792, 262] width 236 height 37
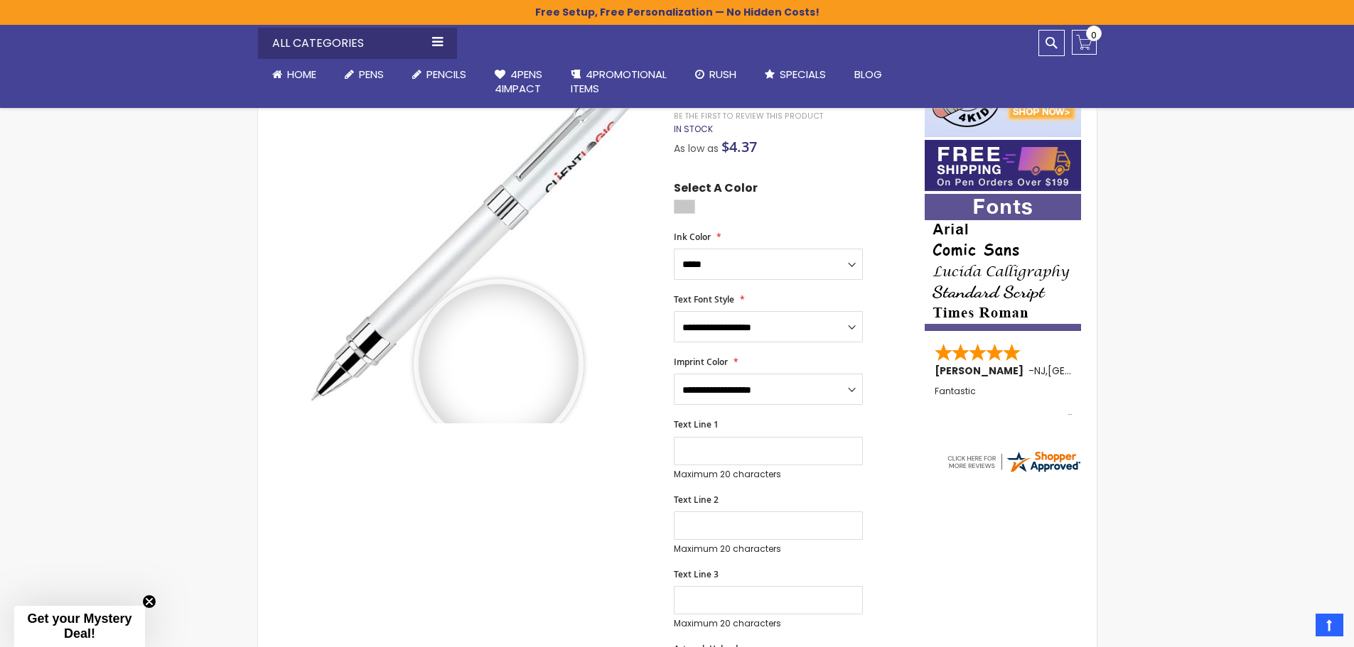
scroll to position [0, 0]
